Goal: Task Accomplishment & Management: Use online tool/utility

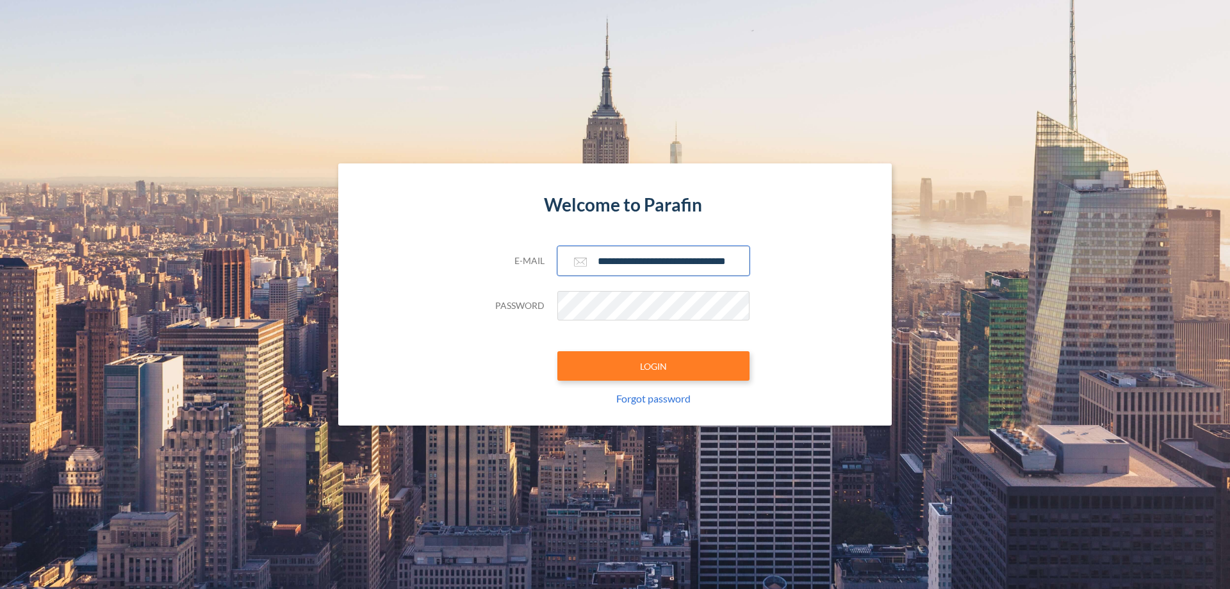
type input "**********"
click at [653, 366] on button "LOGIN" at bounding box center [653, 365] width 192 height 29
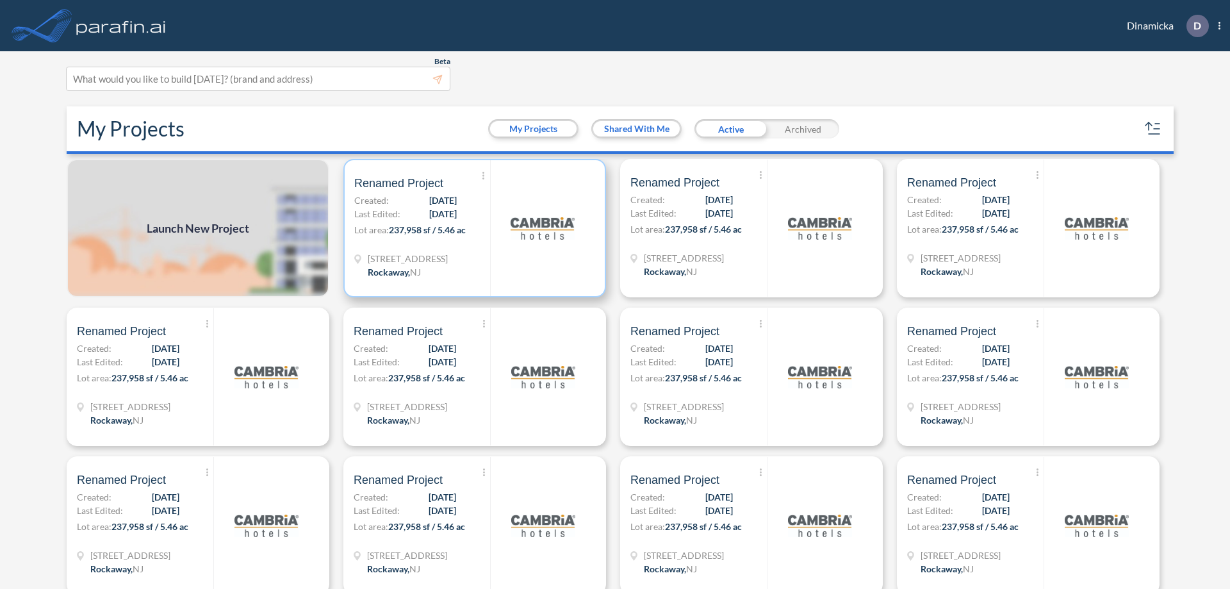
scroll to position [3, 0]
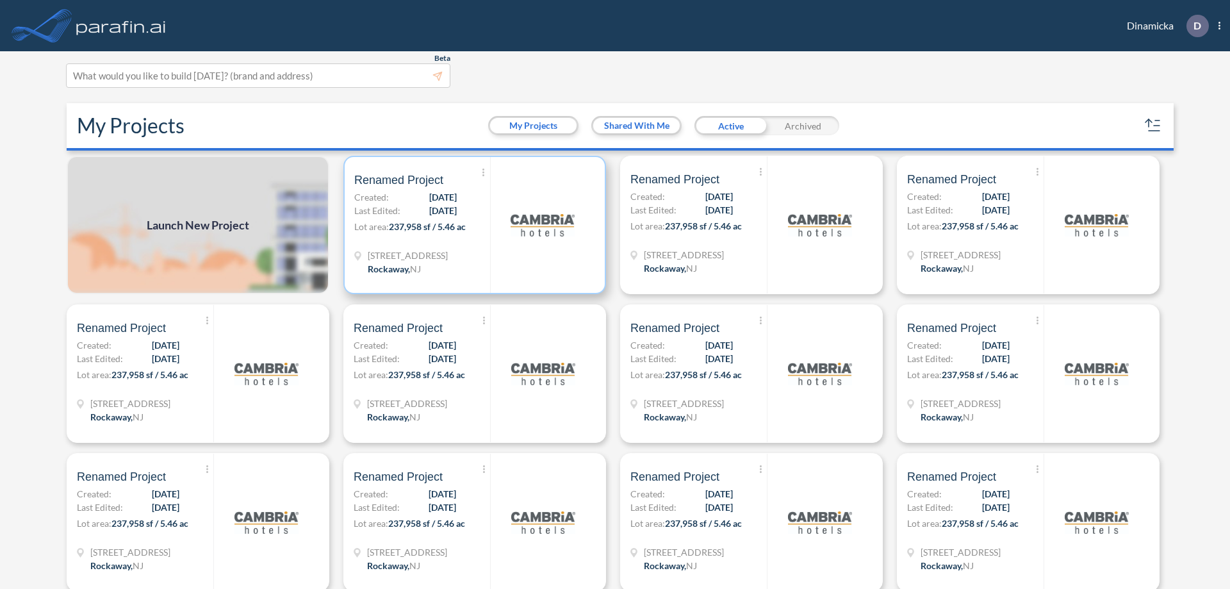
click at [472, 225] on p "Lot area: 237,958 sf / 5.46 ac" at bounding box center [422, 229] width 136 height 19
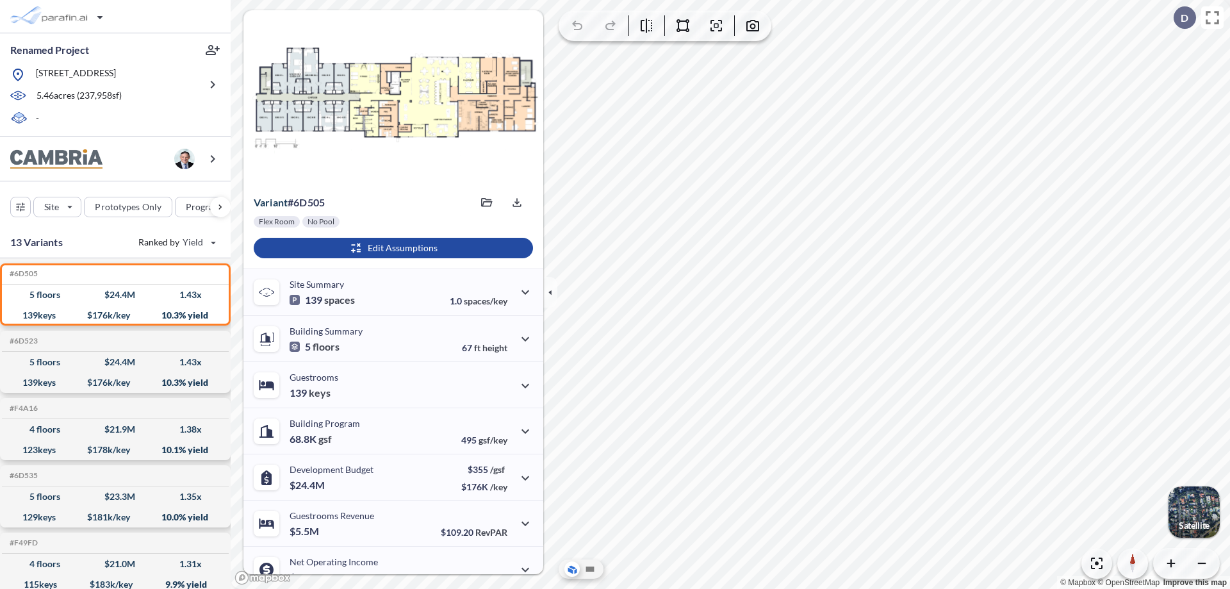
scroll to position [65, 0]
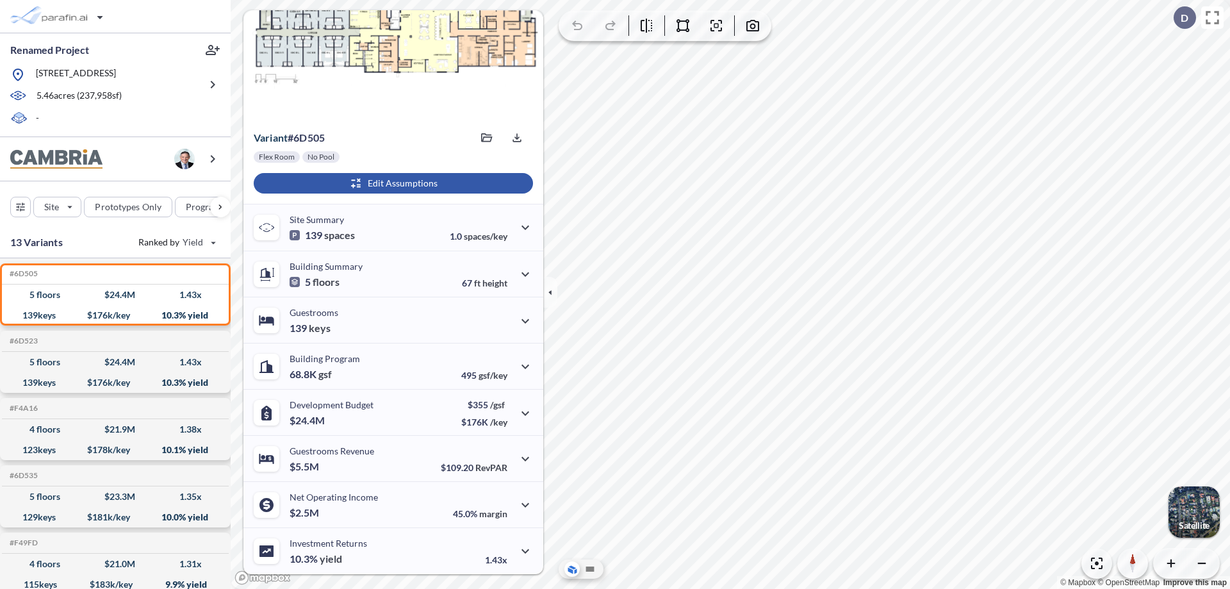
click at [391, 183] on div "button" at bounding box center [393, 183] width 279 height 20
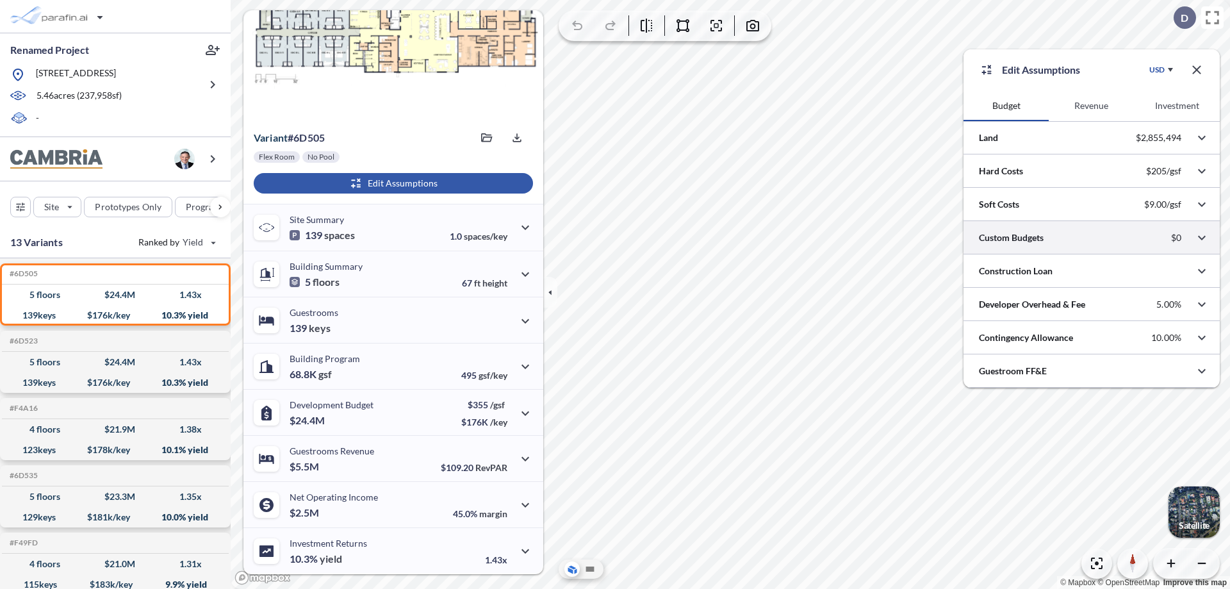
click at [1092, 238] on div at bounding box center [1091, 237] width 256 height 33
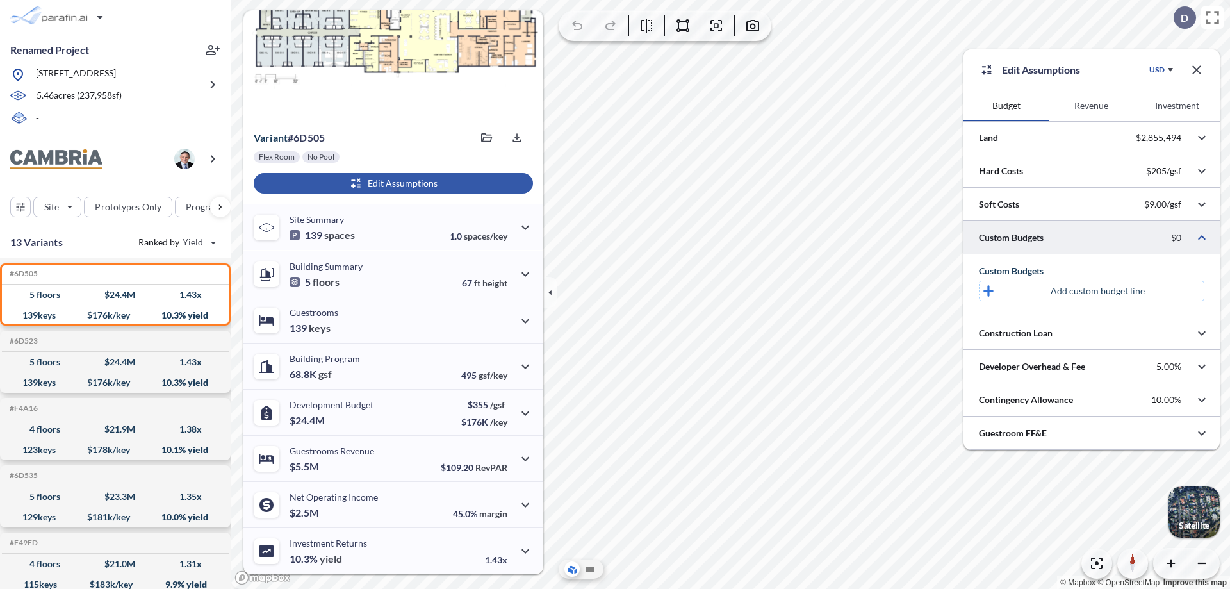
click at [1097, 291] on p "Add custom budget line" at bounding box center [1098, 290] width 94 height 13
